Goal: Check status: Check status

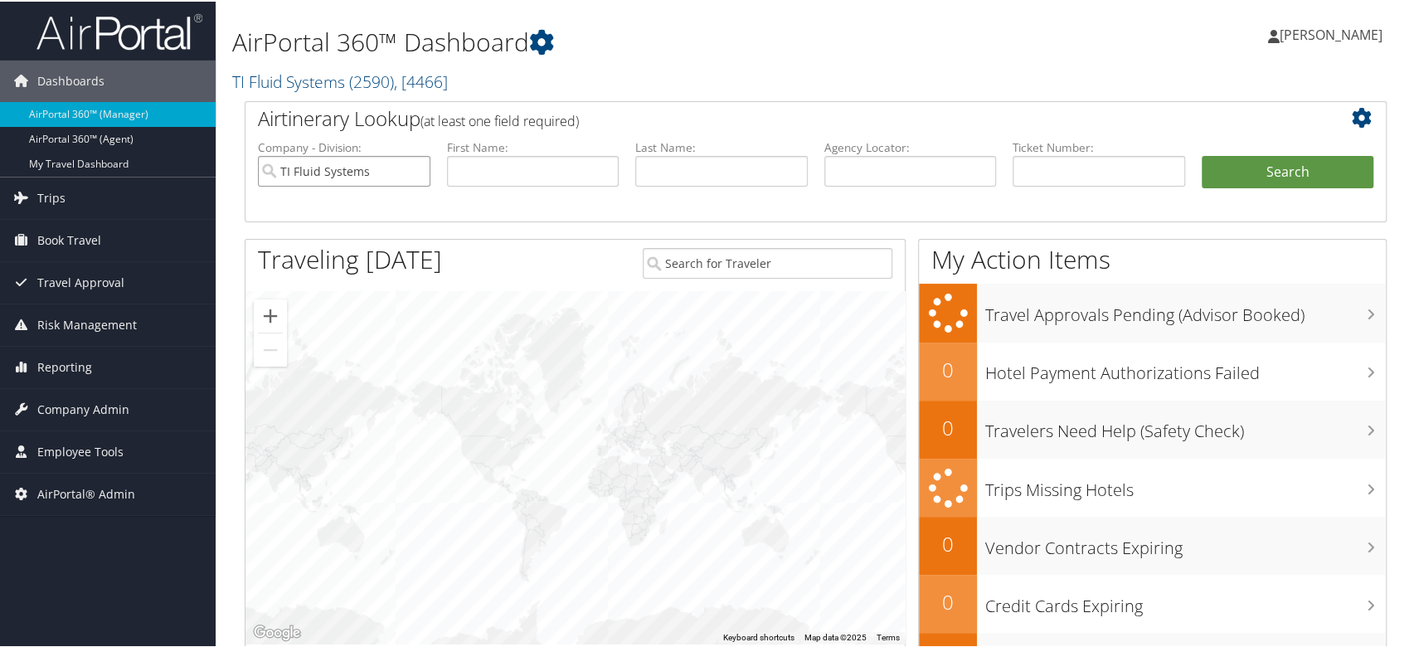
click at [418, 176] on input "TI Fluid Systems" at bounding box center [344, 169] width 173 height 31
click at [904, 166] on input "text" at bounding box center [910, 169] width 173 height 31
paste input "g"
type input "grnamz"
click at [1202, 154] on button "Search" at bounding box center [1288, 170] width 173 height 33
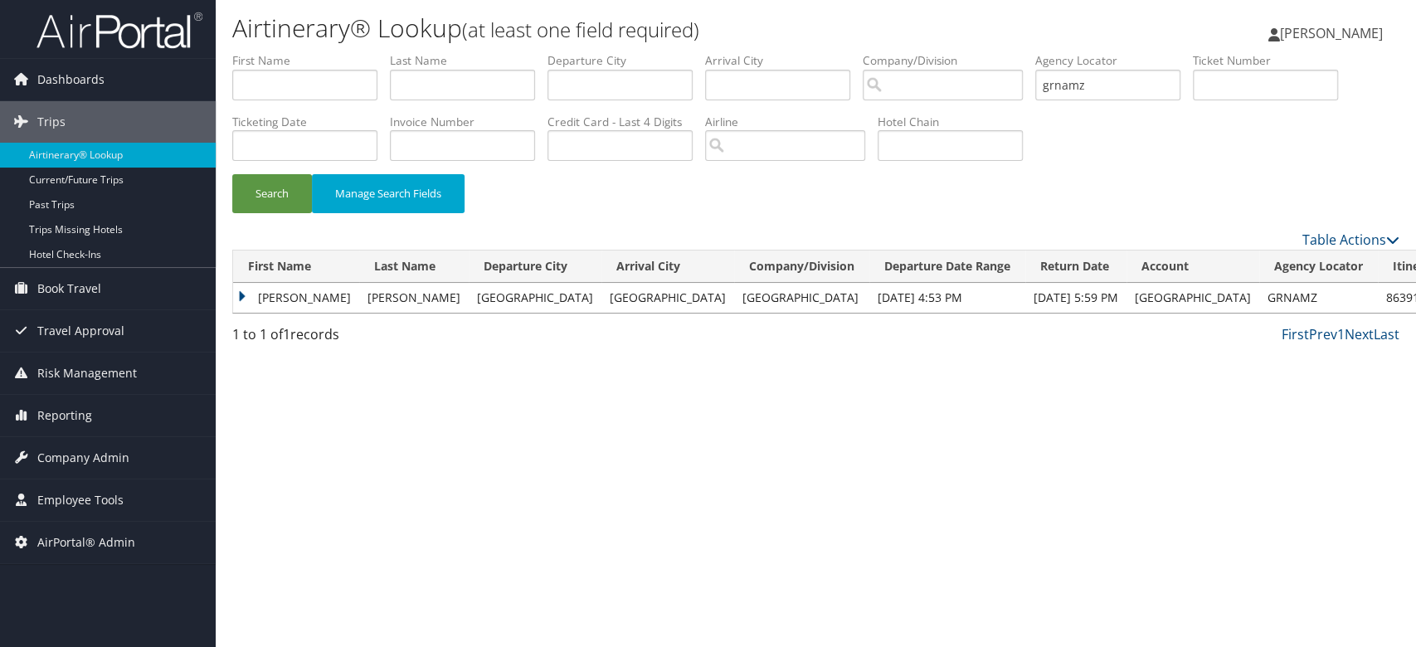
click at [245, 294] on td "Erica" at bounding box center [296, 298] width 126 height 30
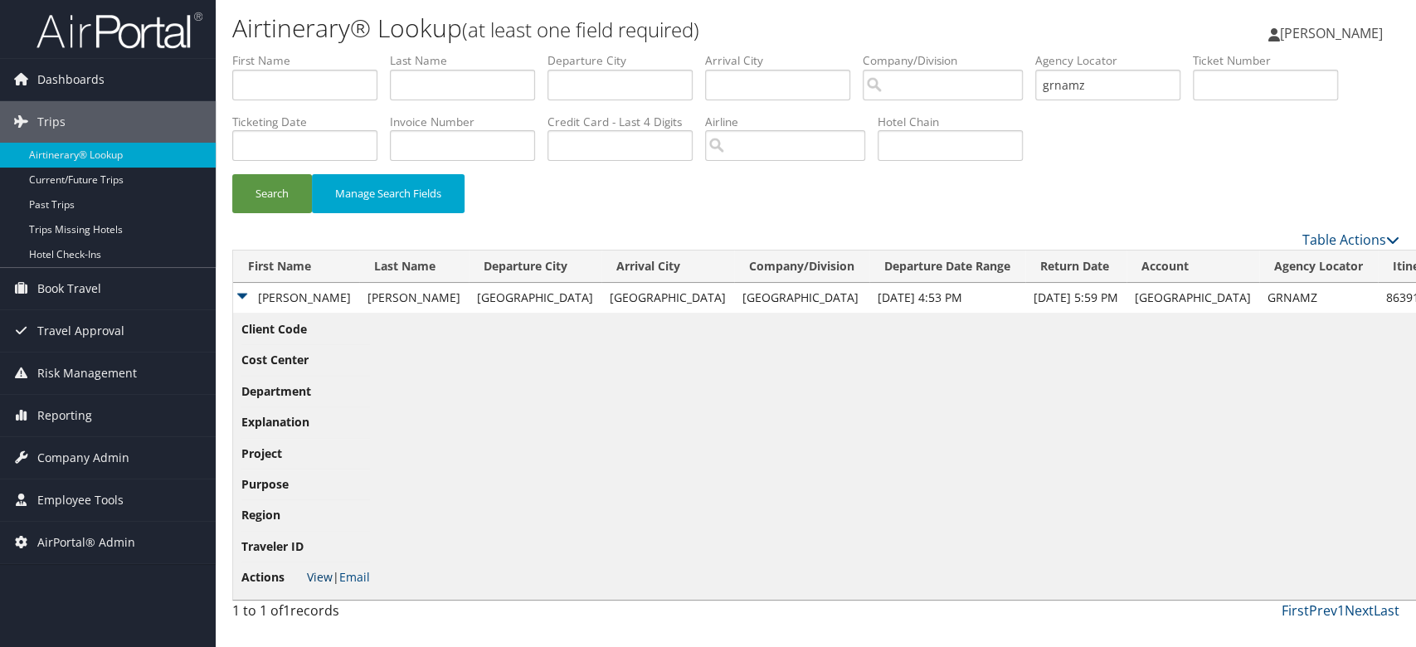
click at [308, 581] on link "View" at bounding box center [320, 577] width 26 height 16
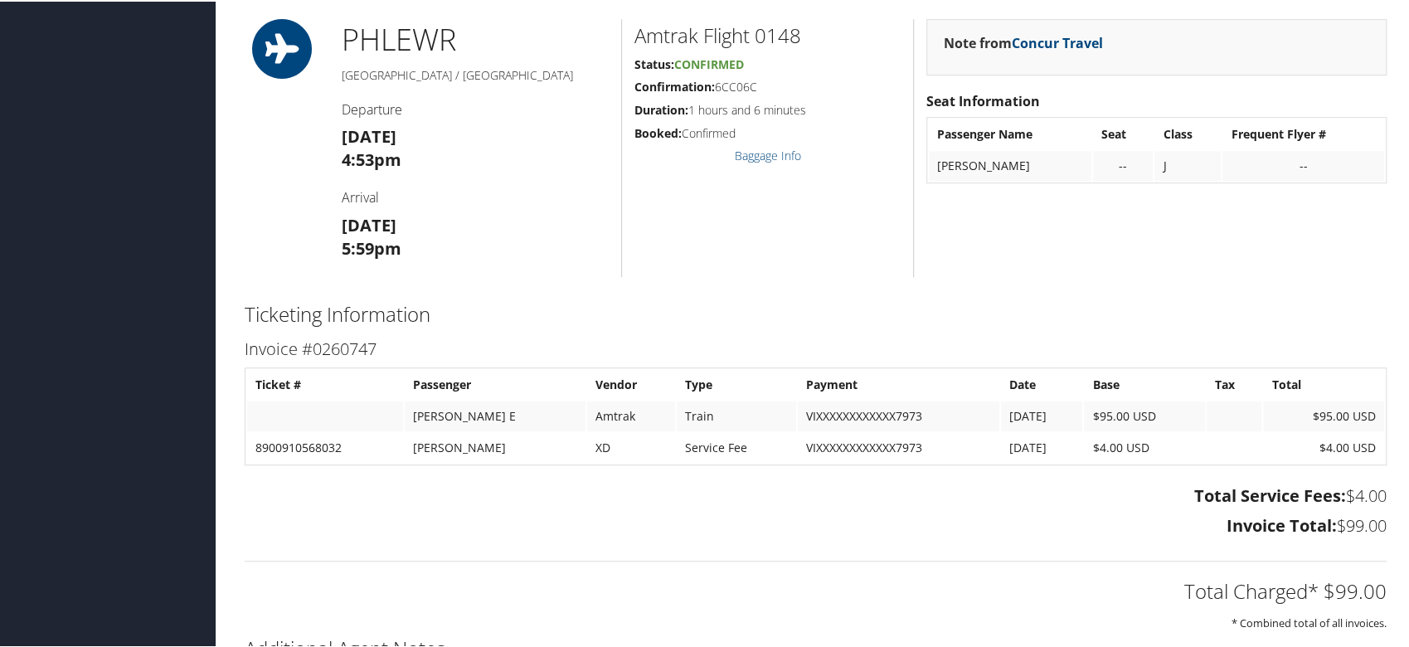
scroll to position [663, 0]
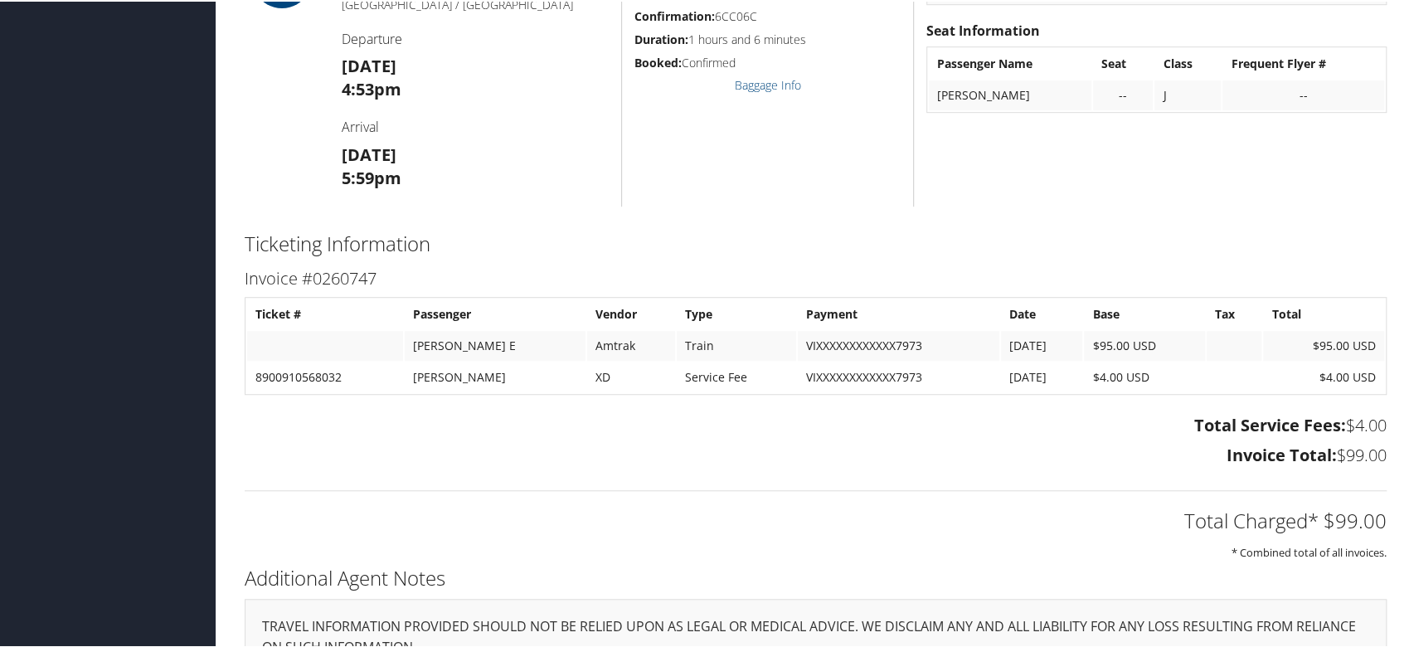
click at [334, 289] on h3 "Invoice #0260747" at bounding box center [816, 276] width 1142 height 23
copy h3 "0260747"
